Goal: Task Accomplishment & Management: Use online tool/utility

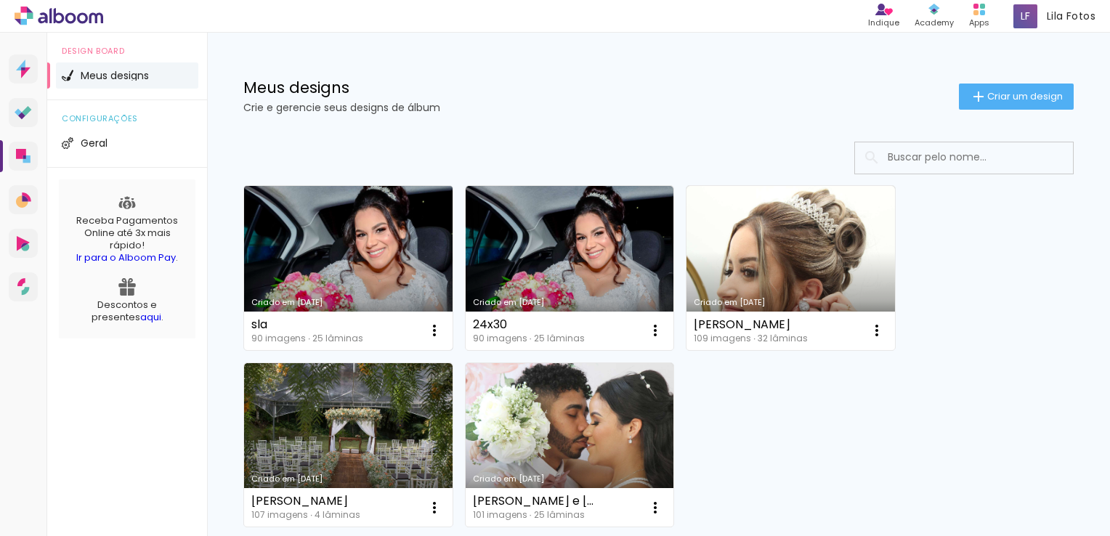
click at [384, 238] on link "Criado em [DATE]" at bounding box center [348, 268] width 209 height 164
